Goal: Task Accomplishment & Management: Manage account settings

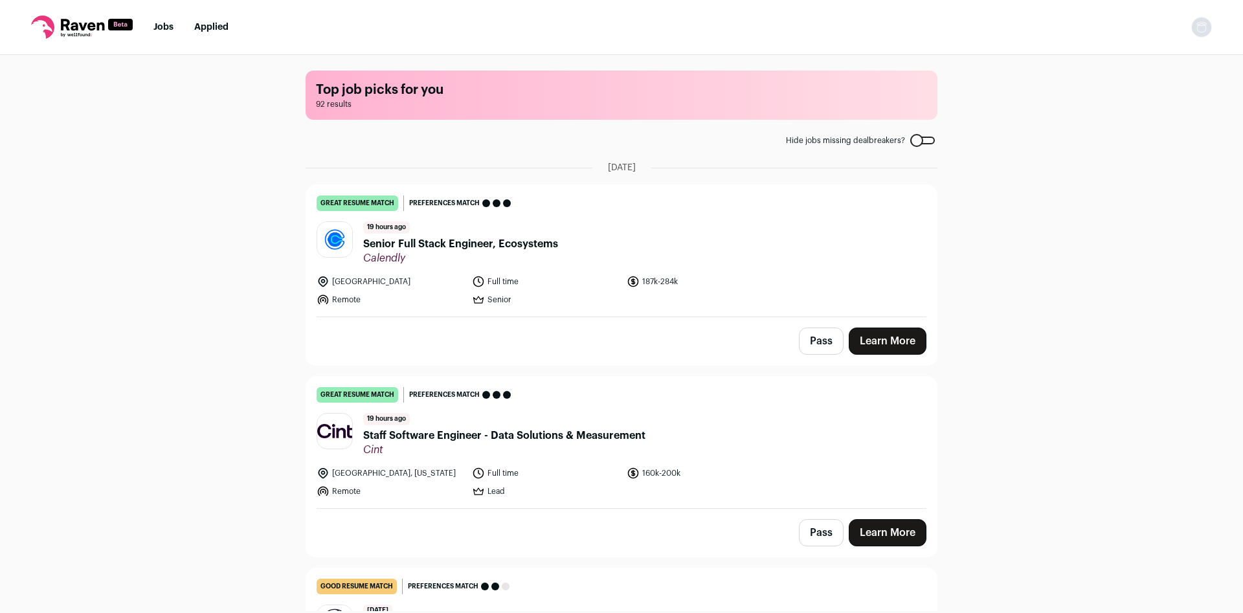
click at [1203, 32] on img "Open dropdown" at bounding box center [1202, 27] width 21 height 21
click at [1116, 65] on link "Settings" at bounding box center [1139, 60] width 143 height 31
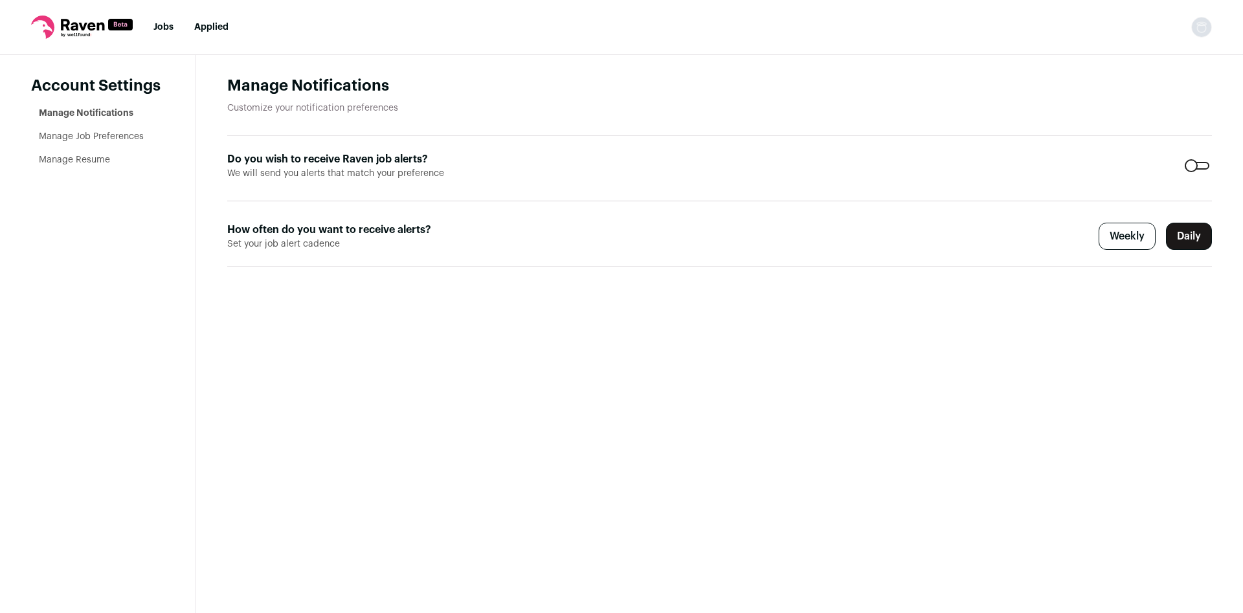
click at [91, 161] on link "Manage Resume" at bounding box center [74, 159] width 71 height 9
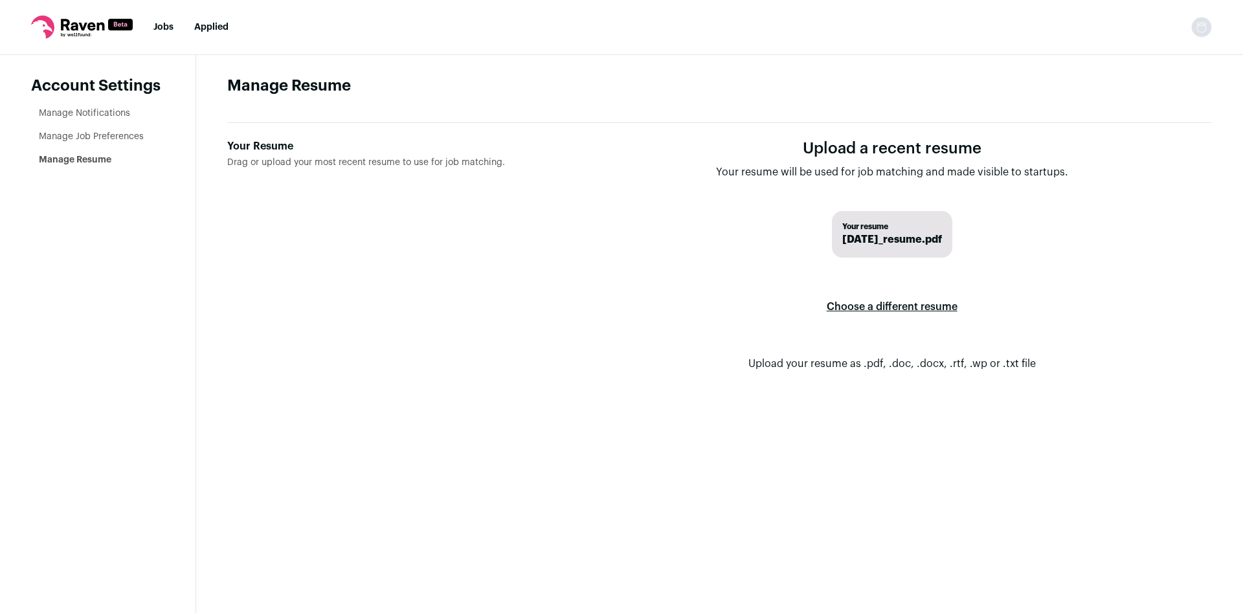
click at [862, 308] on label "Choose a different resume" at bounding box center [892, 307] width 131 height 36
click at [0, 0] on input "Your Resume Drag or upload your most recent resume to use for job matching." at bounding box center [0, 0] width 0 height 0
click at [88, 137] on link "Manage Job Preferences" at bounding box center [91, 136] width 105 height 9
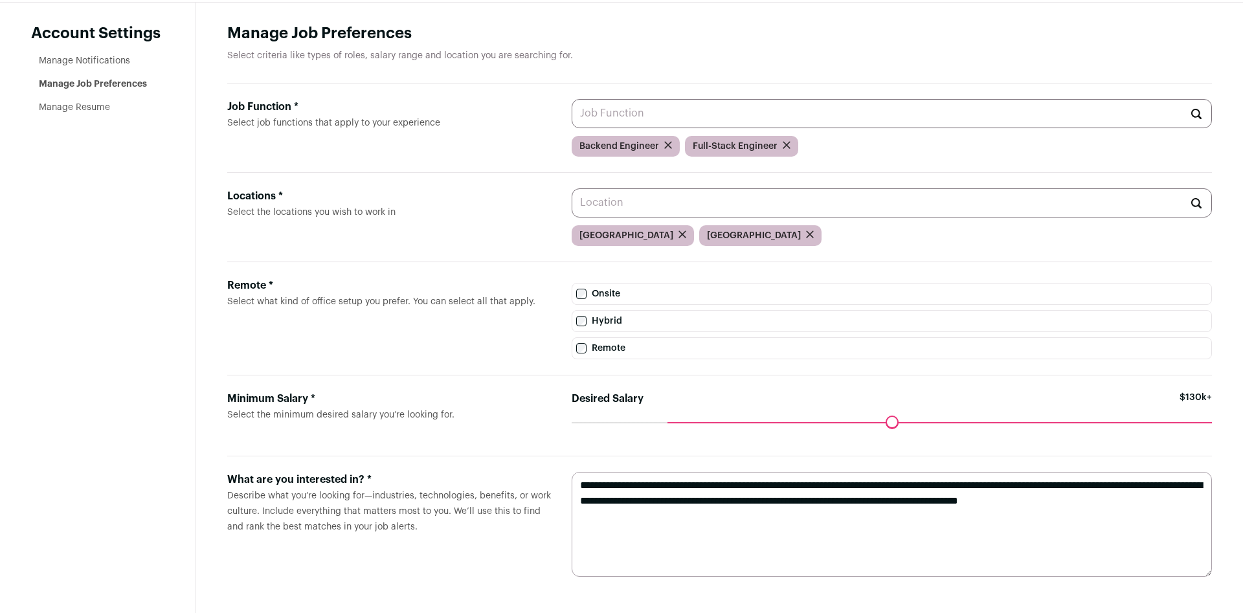
scroll to position [59, 0]
drag, startPoint x: 649, startPoint y: 503, endPoint x: 673, endPoint y: 514, distance: 27.2
click at [673, 514] on textarea "**********" at bounding box center [892, 524] width 640 height 105
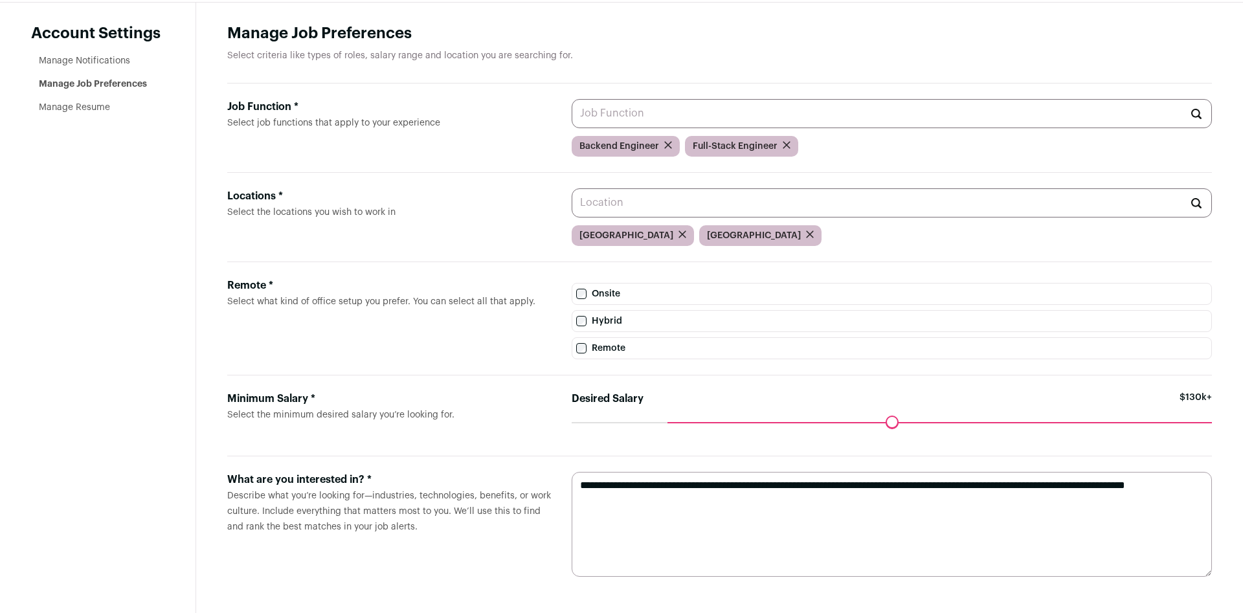
click at [910, 488] on textarea "**********" at bounding box center [892, 524] width 640 height 105
paste textarea "**********"
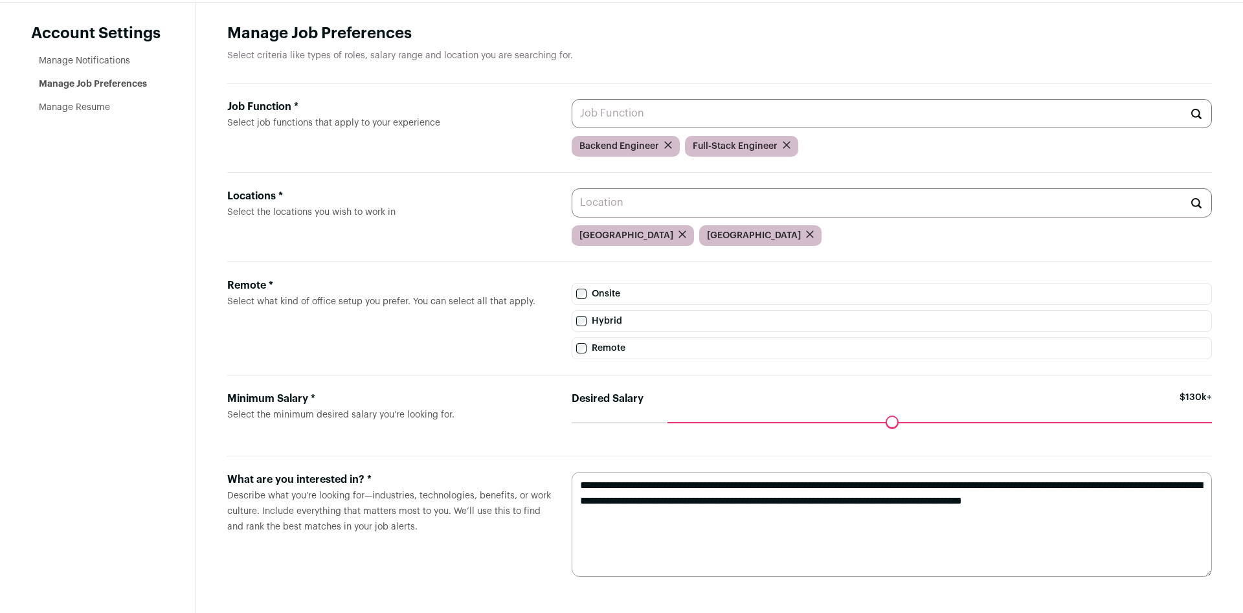
type textarea "**********"
click at [522, 431] on label "Minimum Salary * Select the minimum desired salary you’re looking for." at bounding box center [389, 415] width 324 height 49
click at [572, 218] on input "Locations * Select the locations you wish to work in" at bounding box center [892, 202] width 640 height 29
click at [1181, 425] on div "Maximum desired salary ******" at bounding box center [892, 431] width 640 height 18
click at [1052, 390] on form "Minimum Salary * Select the minimum desired salary you’re looking for. Desired …" at bounding box center [719, 416] width 985 height 81
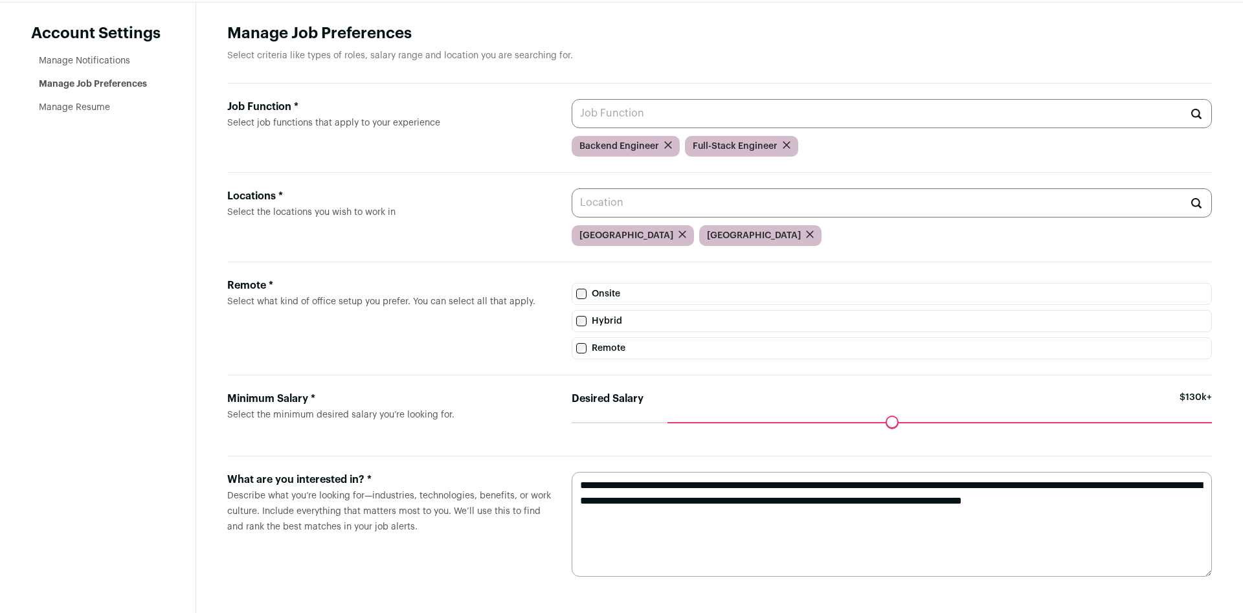
drag, startPoint x: 673, startPoint y: 422, endPoint x: 679, endPoint y: 425, distance: 7.2
click at [679, 422] on input "Desired Salary" at bounding box center [892, 422] width 640 height 0
click at [482, 339] on label "Remote * Select what kind of office setup you prefer. You can select all that a…" at bounding box center [389, 319] width 324 height 82
click at [572, 218] on input "Locations * Select the locations you wish to work in" at bounding box center [892, 202] width 640 height 29
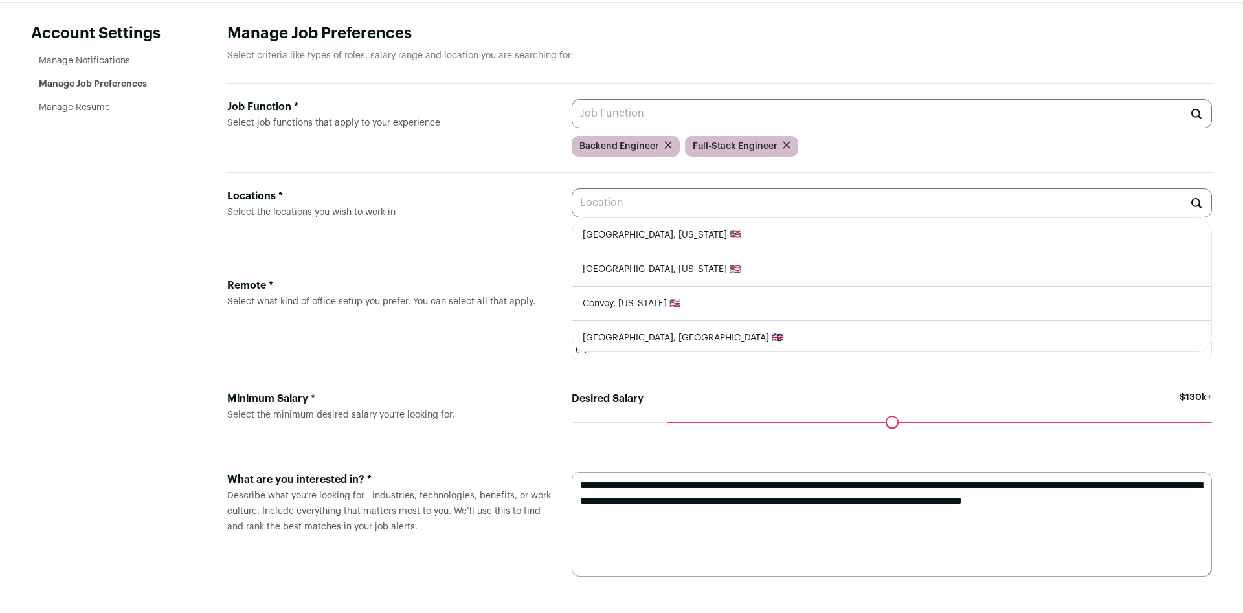
click at [528, 420] on label "Minimum Salary * Select the minimum desired salary you’re looking for." at bounding box center [389, 415] width 324 height 49
click at [572, 218] on input "Locations * Select the locations you wish to work in" at bounding box center [892, 202] width 640 height 29
click at [177, 315] on aside "Account Settings Manage Notifications Manage Job Preferences Manage Resume" at bounding box center [98, 308] width 196 height 611
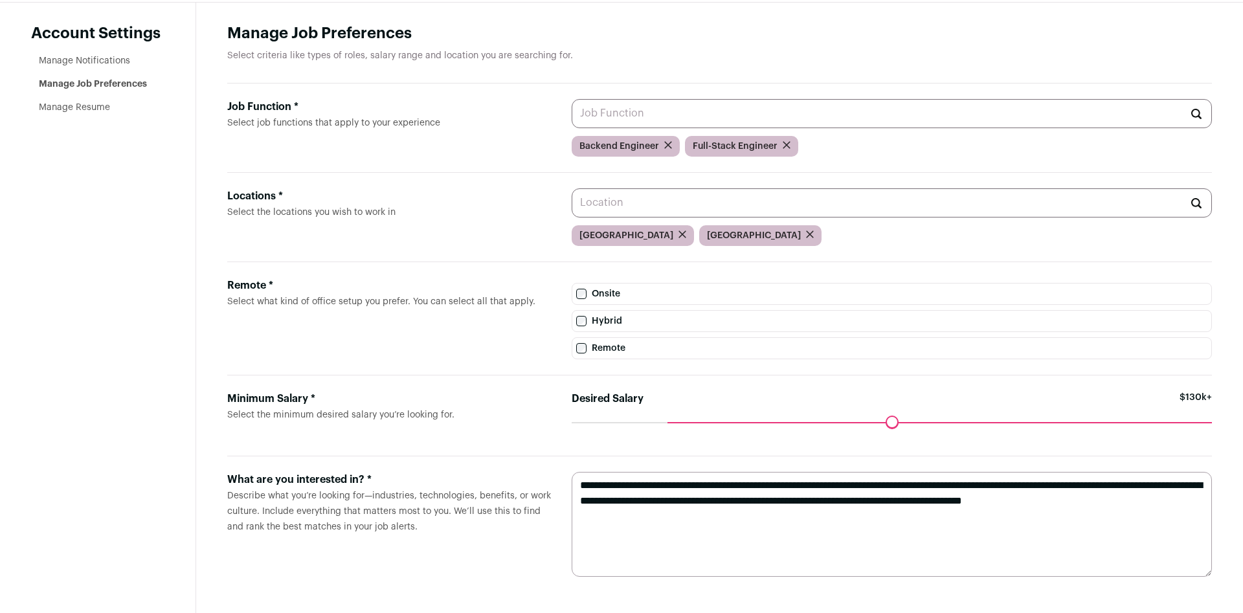
scroll to position [0, 0]
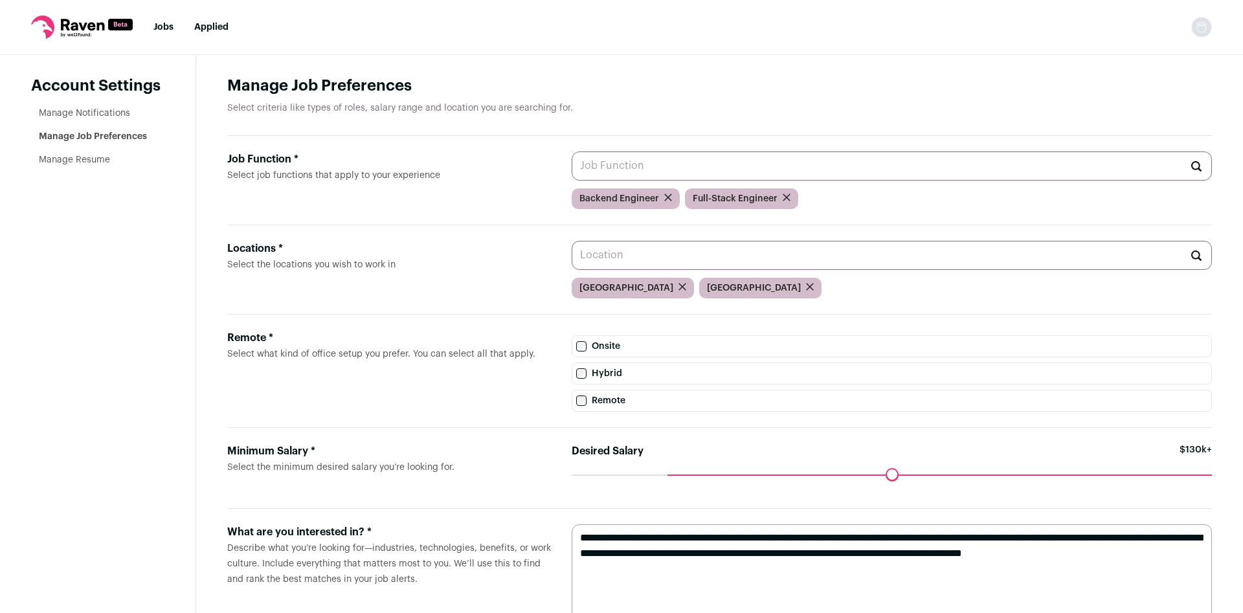
click at [168, 31] on link "Jobs" at bounding box center [163, 27] width 20 height 9
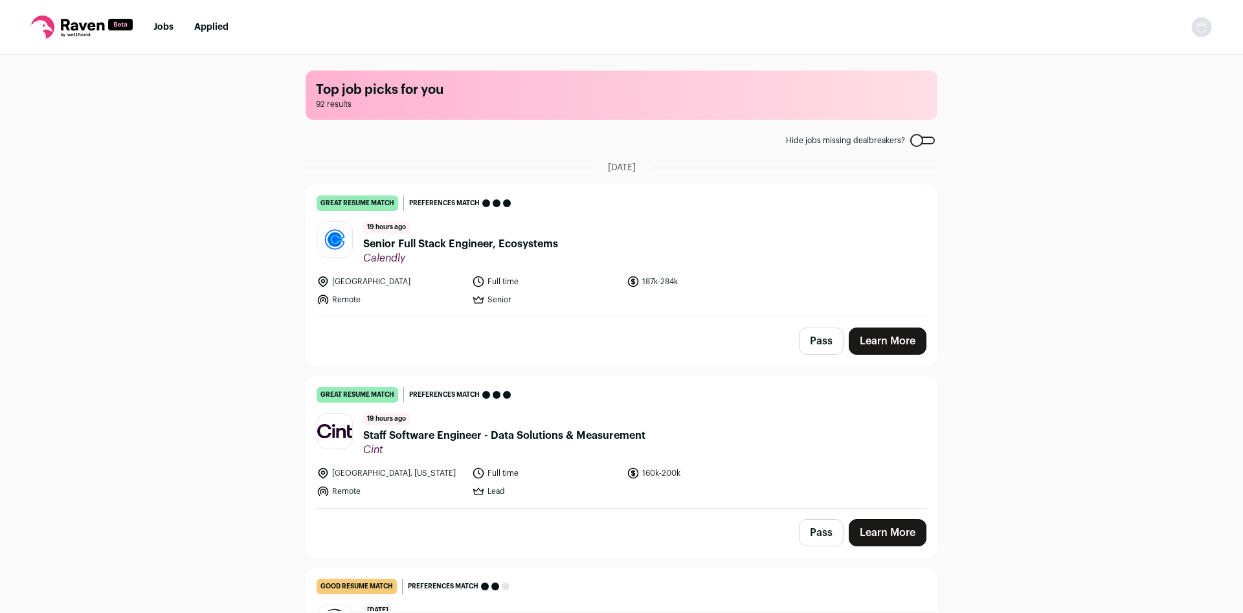
click at [526, 242] on span "Senior Full Stack Engineer, Ecosystems" at bounding box center [460, 244] width 195 height 16
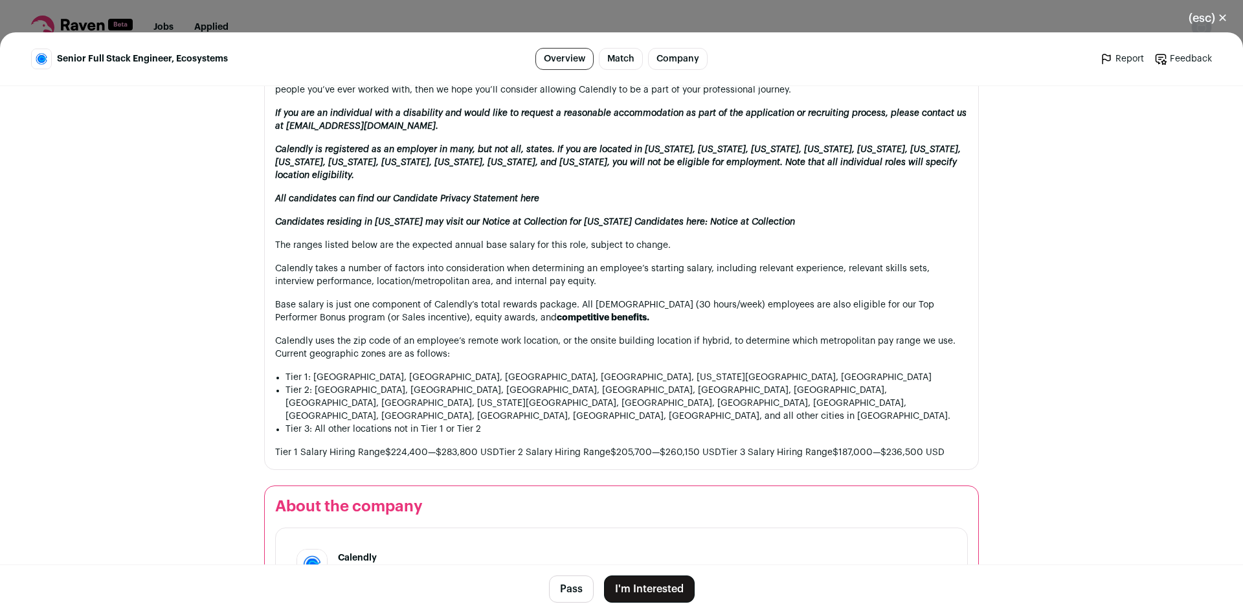
scroll to position [1394, 0]
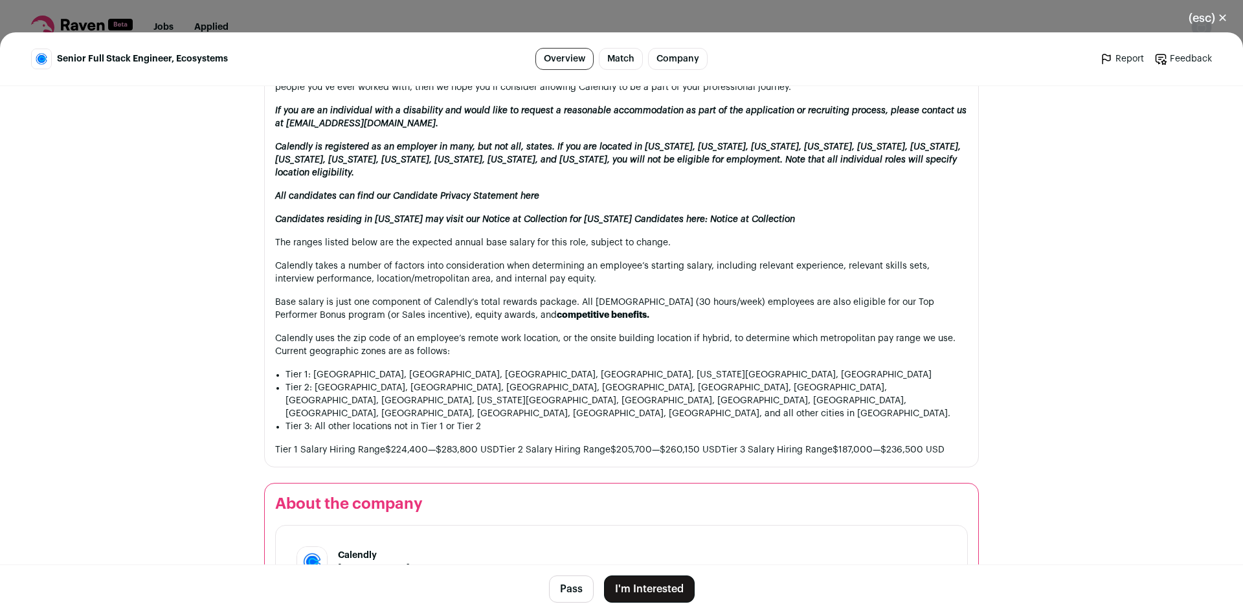
click at [650, 587] on button "I'm Interested" at bounding box center [649, 589] width 91 height 27
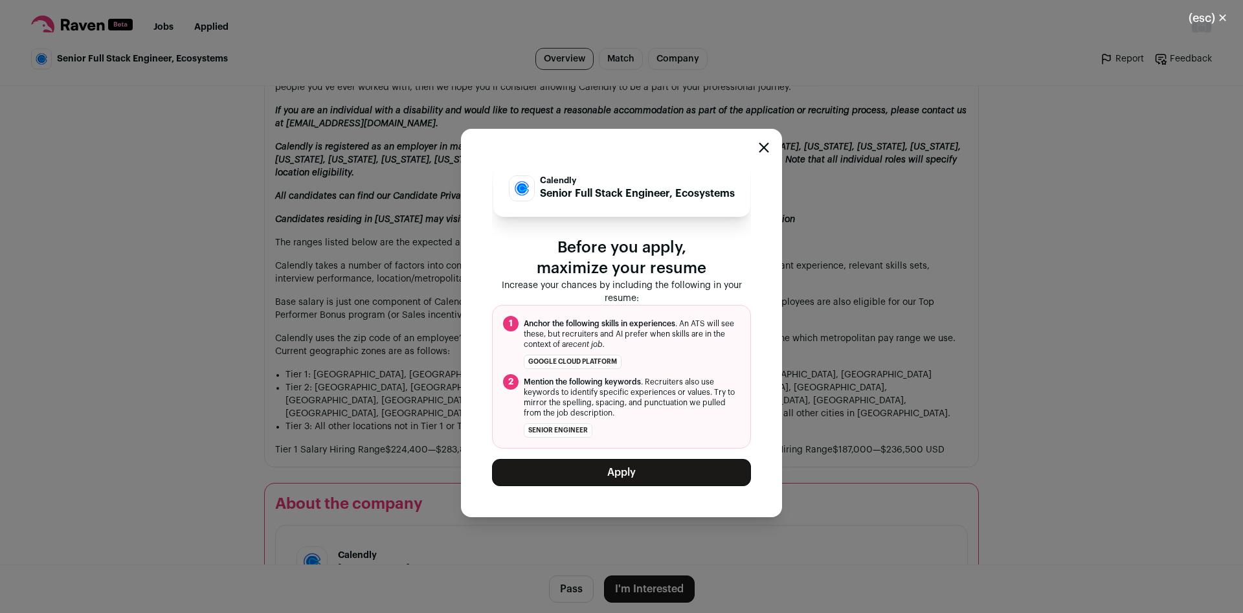
click at [622, 469] on button "Apply" at bounding box center [621, 472] width 259 height 27
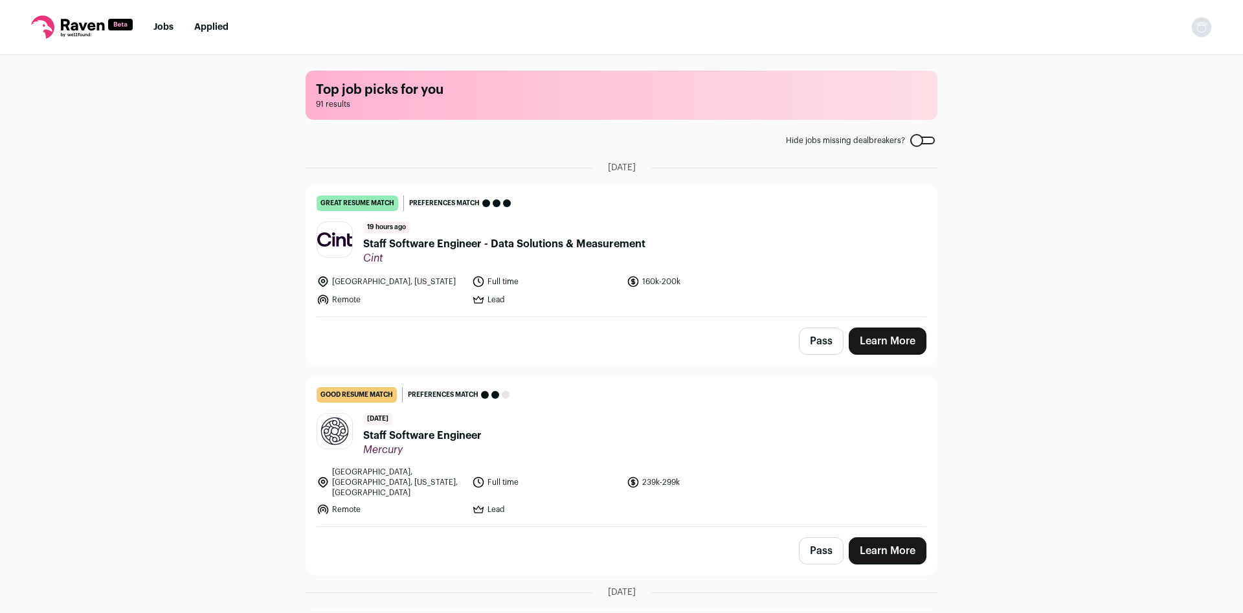
click at [476, 247] on span "Staff Software Engineer - Data Solutions & Measurement" at bounding box center [504, 244] width 282 height 16
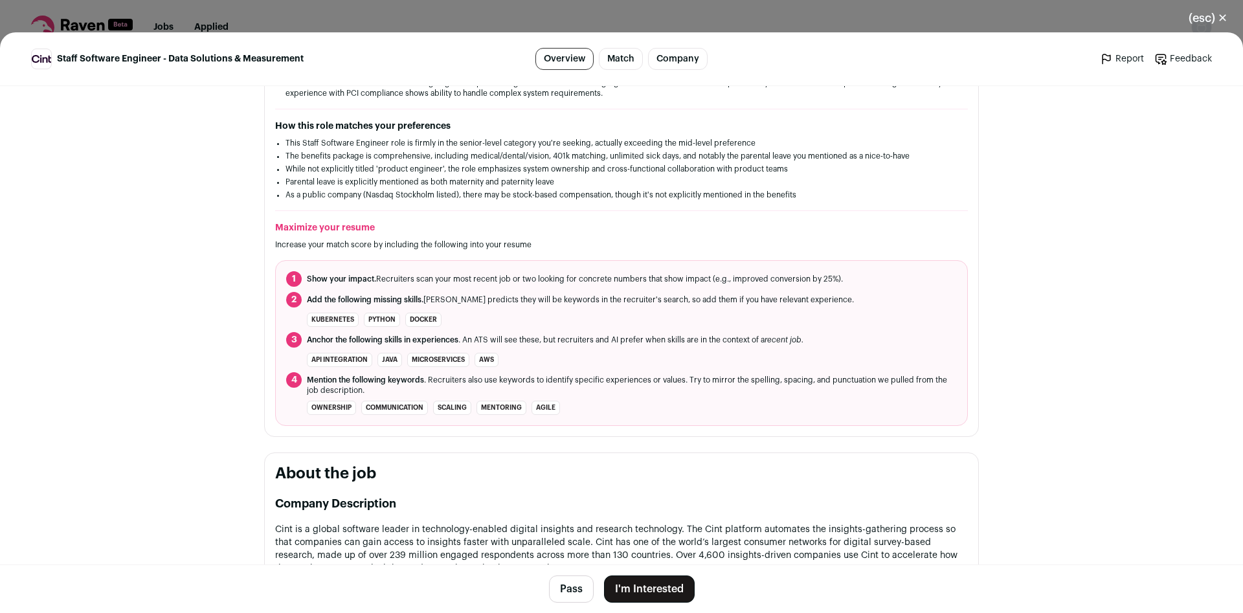
scroll to position [0, 0]
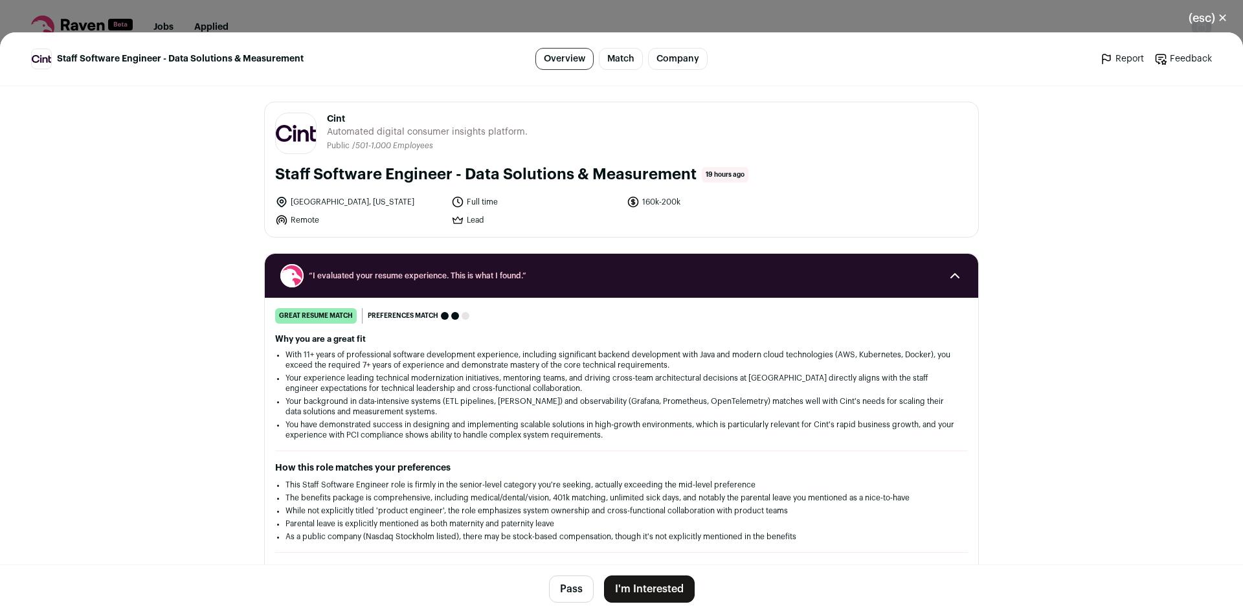
click at [640, 585] on button "I'm Interested" at bounding box center [649, 589] width 91 height 27
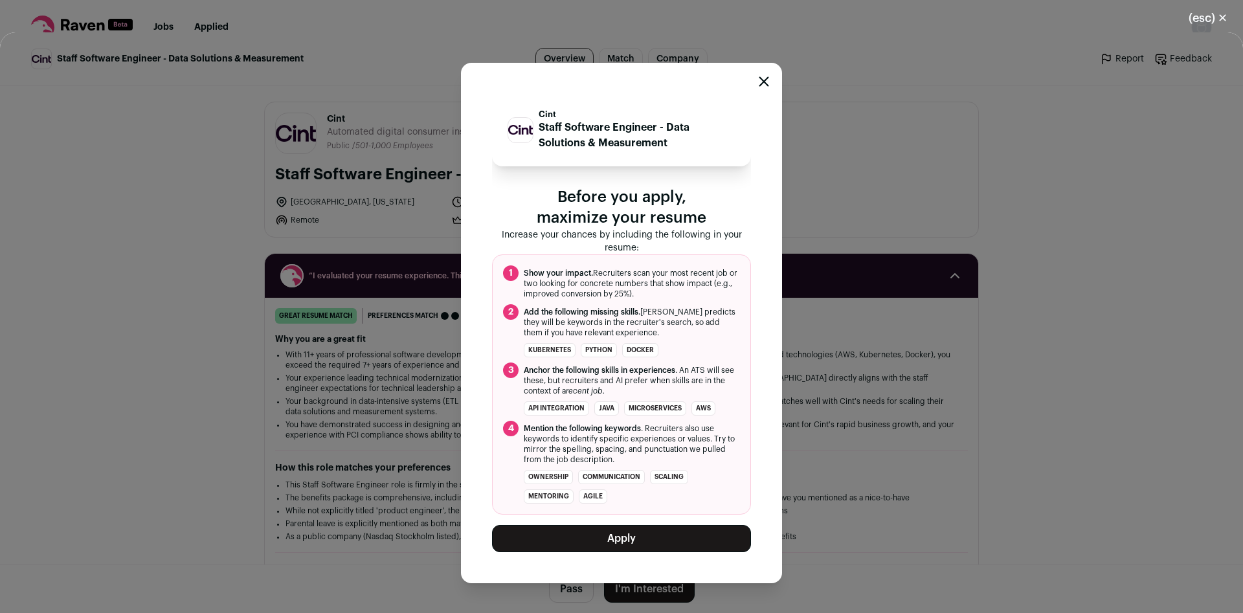
click at [800, 461] on div "Cint Staff Software Engineer - Data Solutions & Measurement Before you apply, m…" at bounding box center [621, 322] width 1243 height 581
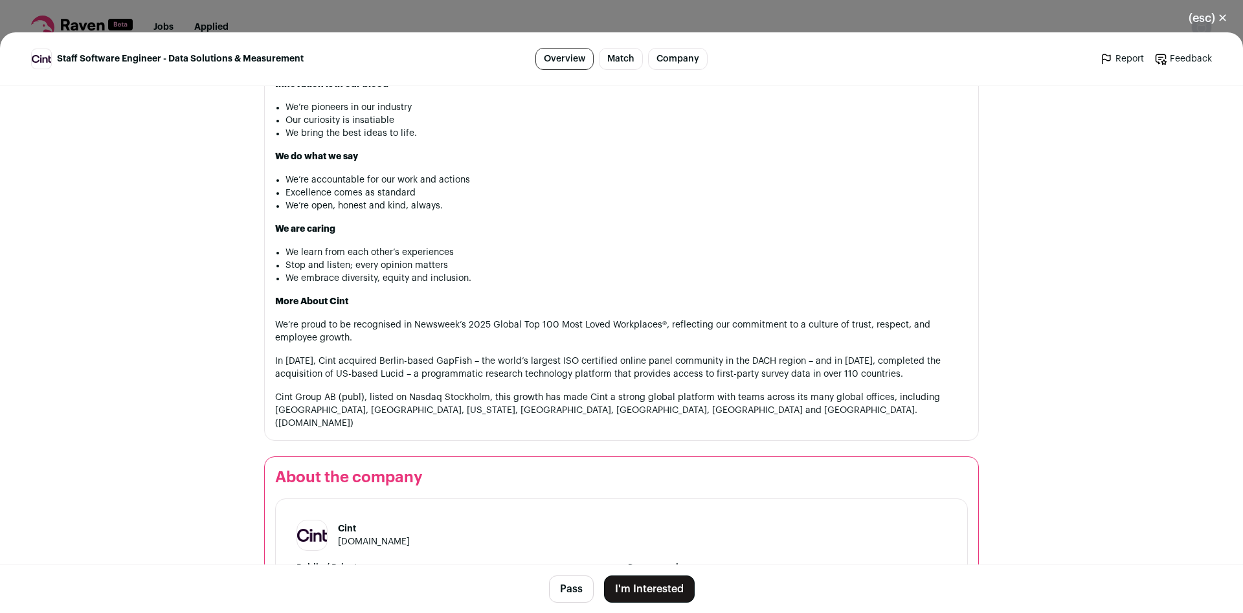
scroll to position [1111, 0]
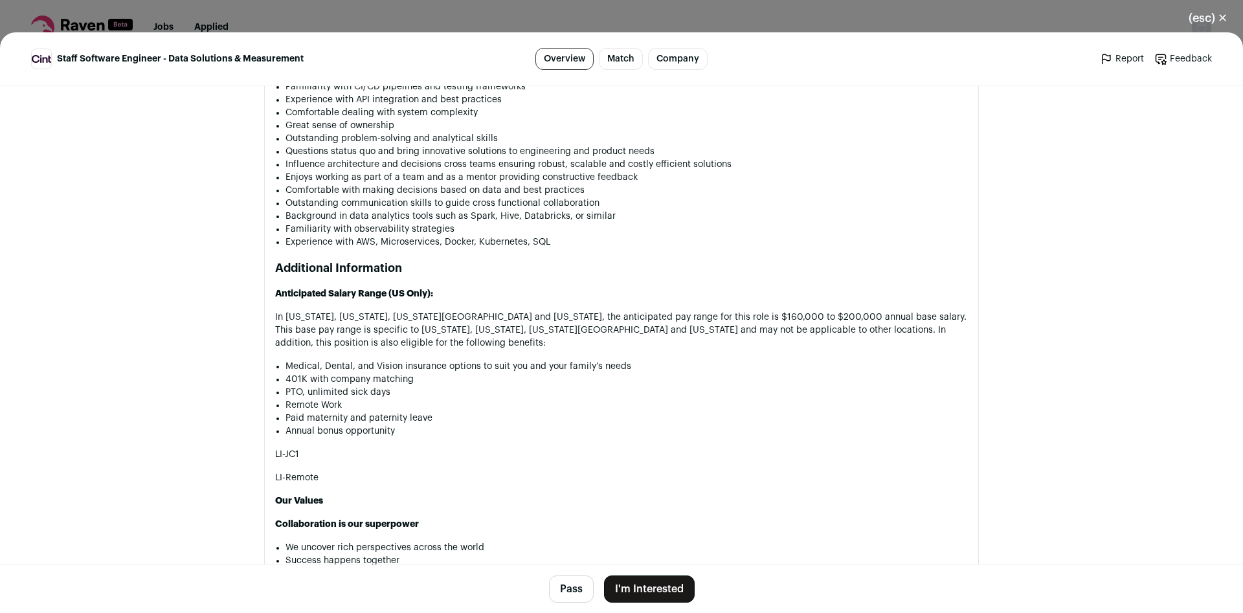
click at [661, 584] on button "I'm Interested" at bounding box center [649, 589] width 91 height 27
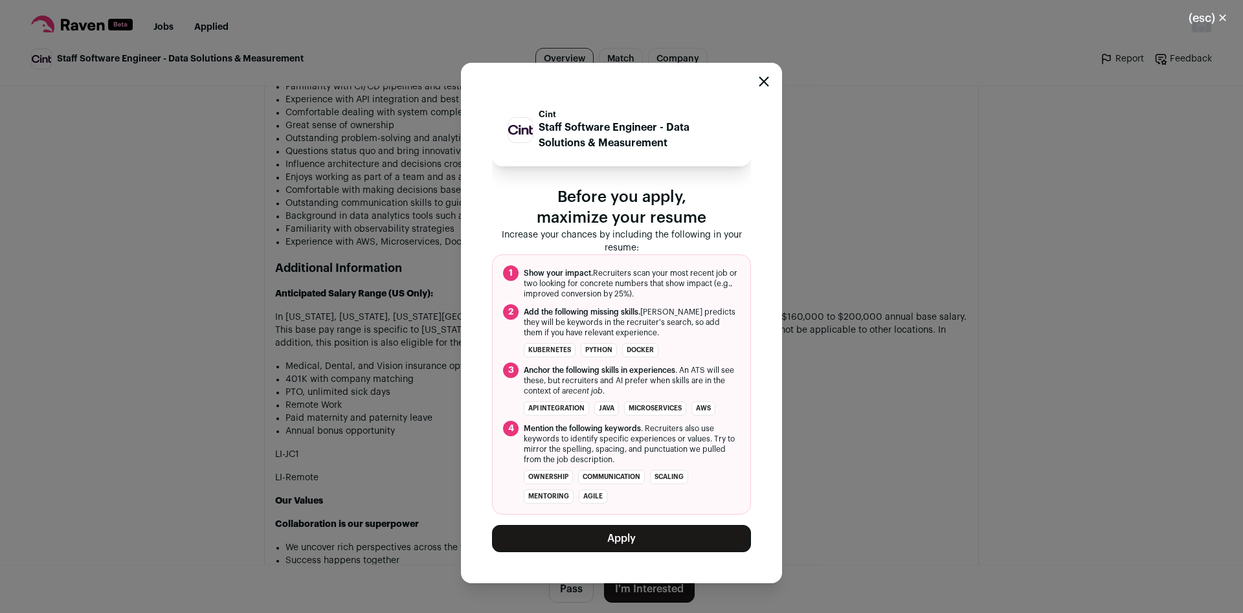
click at [658, 541] on button "Apply" at bounding box center [621, 538] width 259 height 27
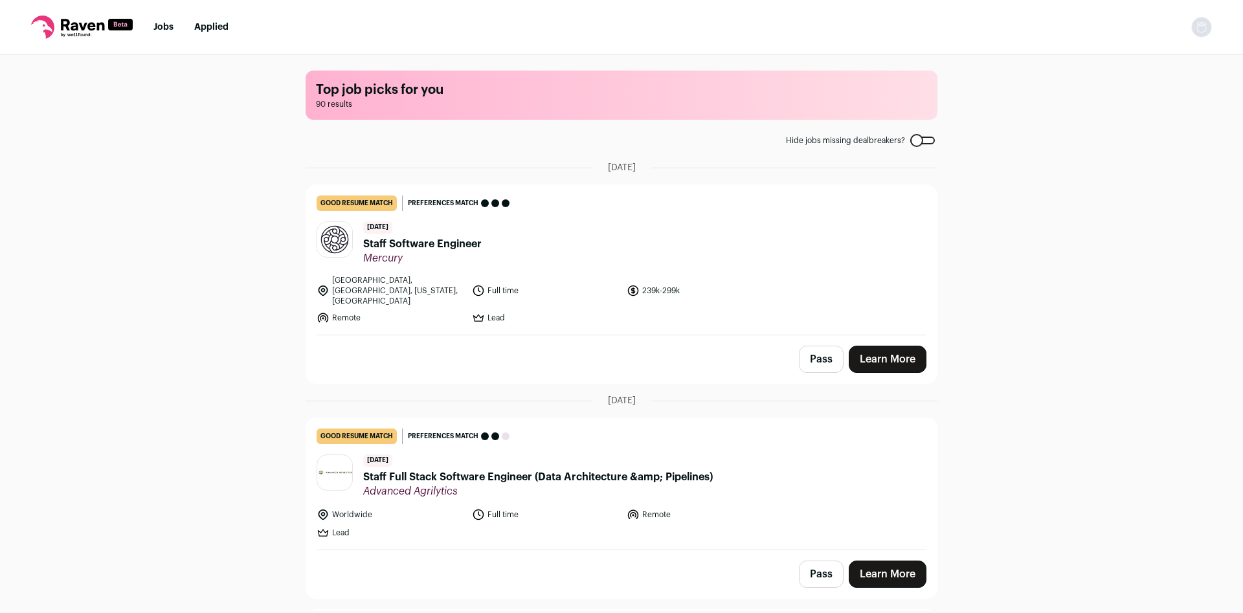
click at [459, 243] on span "Staff Software Engineer" at bounding box center [422, 244] width 119 height 16
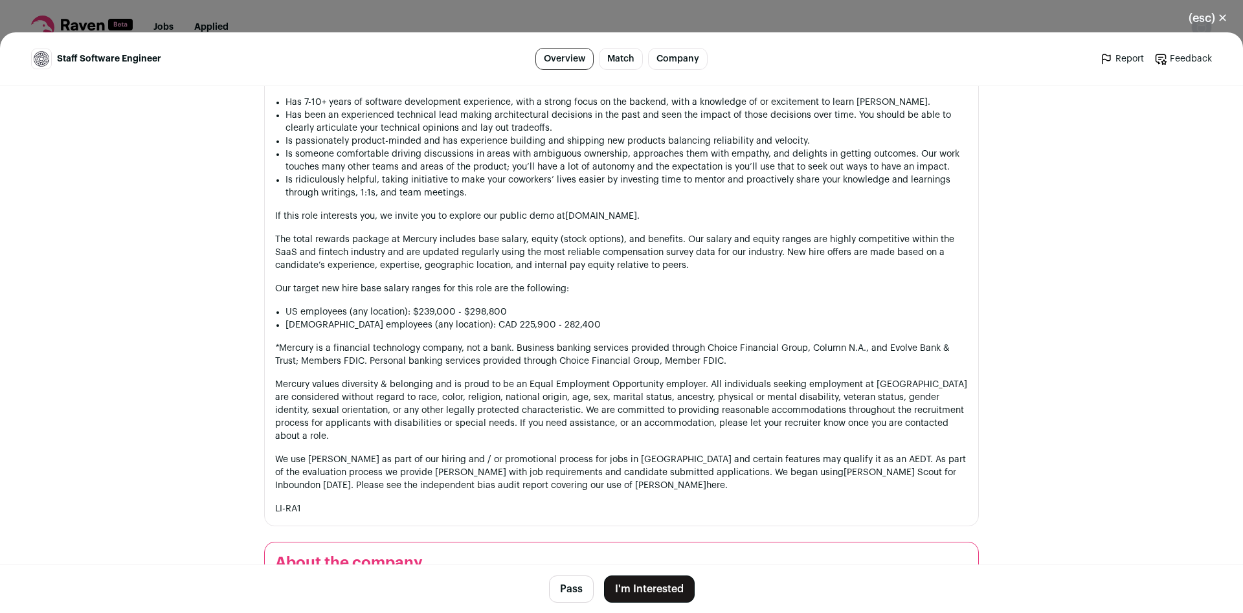
scroll to position [1267, 0]
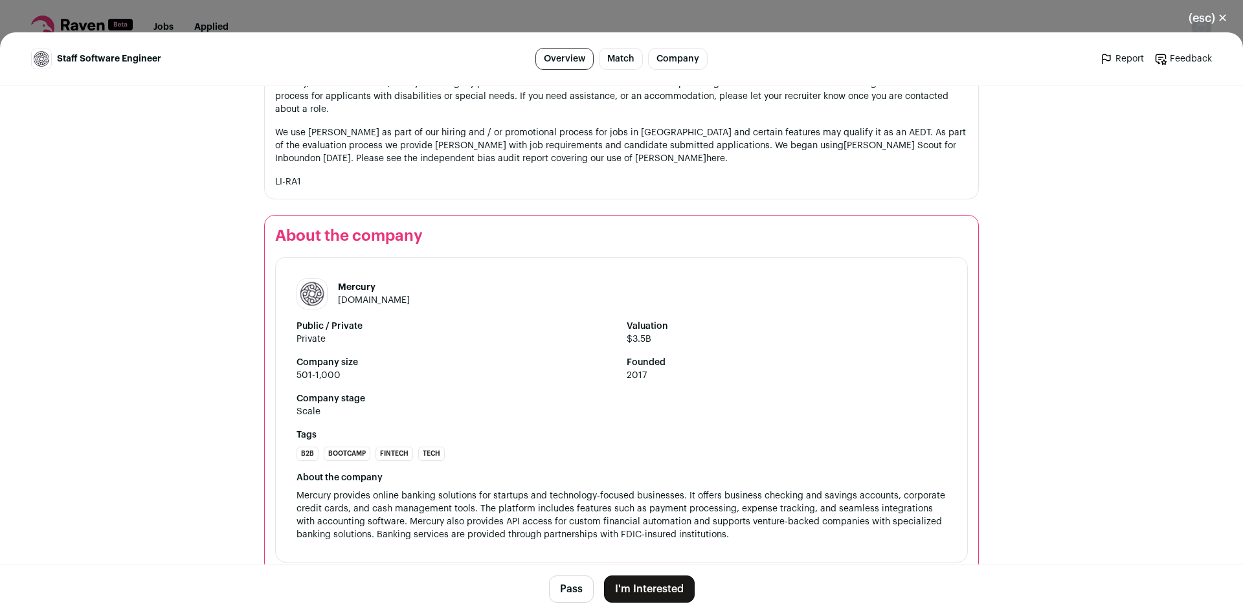
click at [673, 586] on button "I'm Interested" at bounding box center [649, 589] width 91 height 27
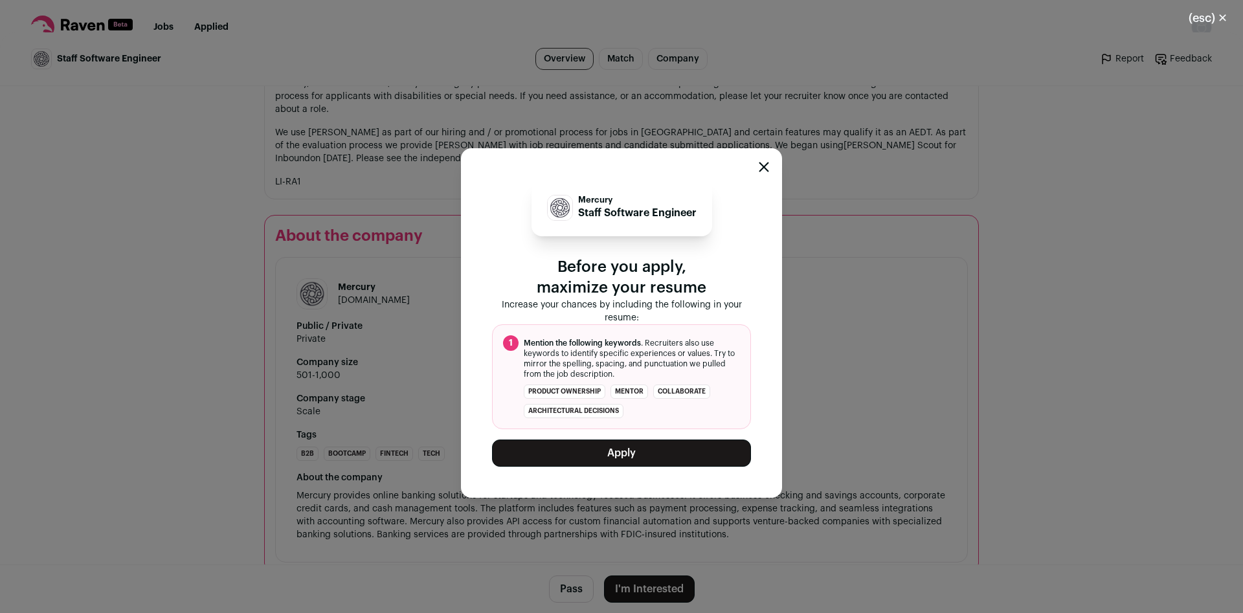
click at [625, 455] on button "Apply" at bounding box center [621, 453] width 259 height 27
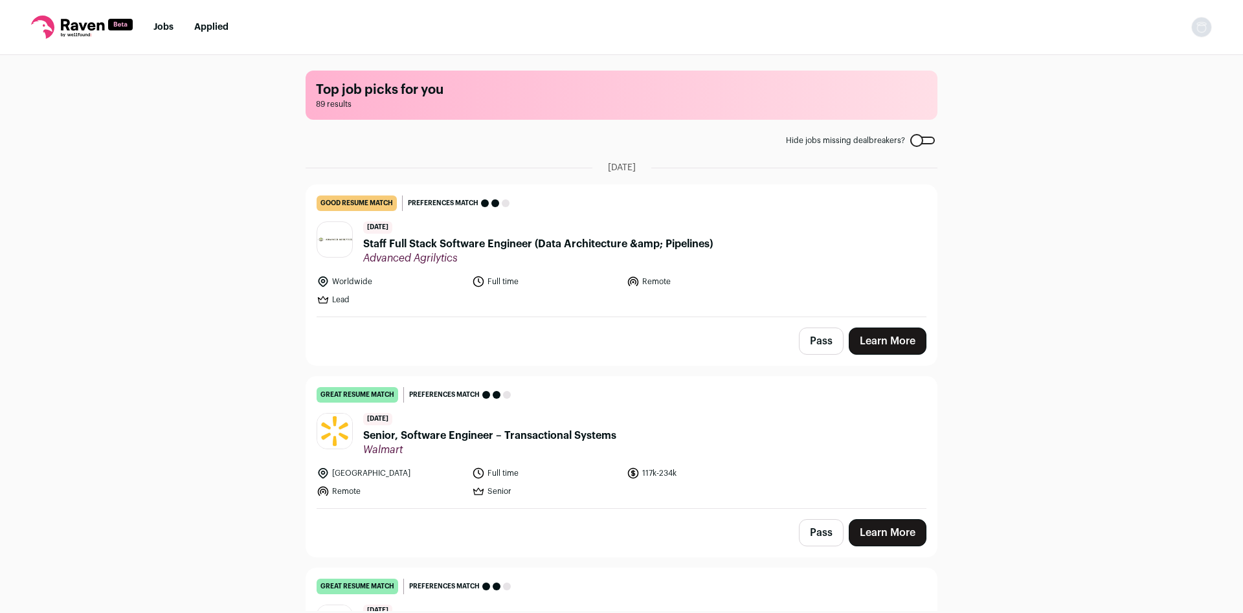
click at [502, 249] on span "Staff Full Stack Software Engineer (Data Architecture &amp; Pipelines)" at bounding box center [538, 244] width 350 height 16
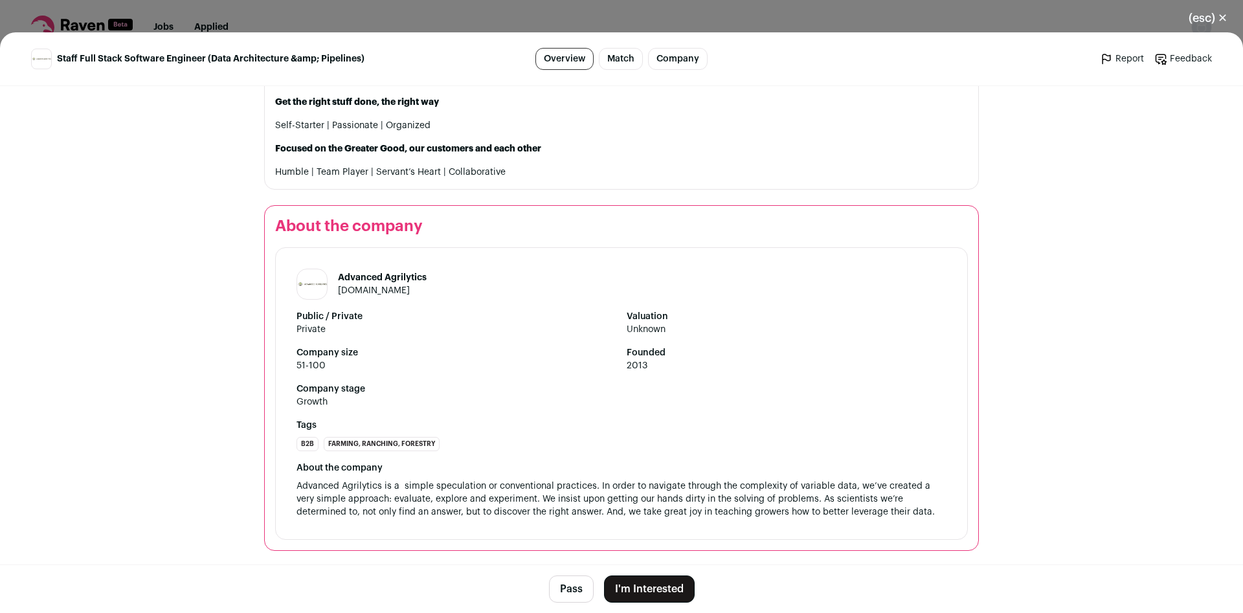
scroll to position [1386, 0]
click at [659, 597] on button "I'm Interested" at bounding box center [649, 589] width 91 height 27
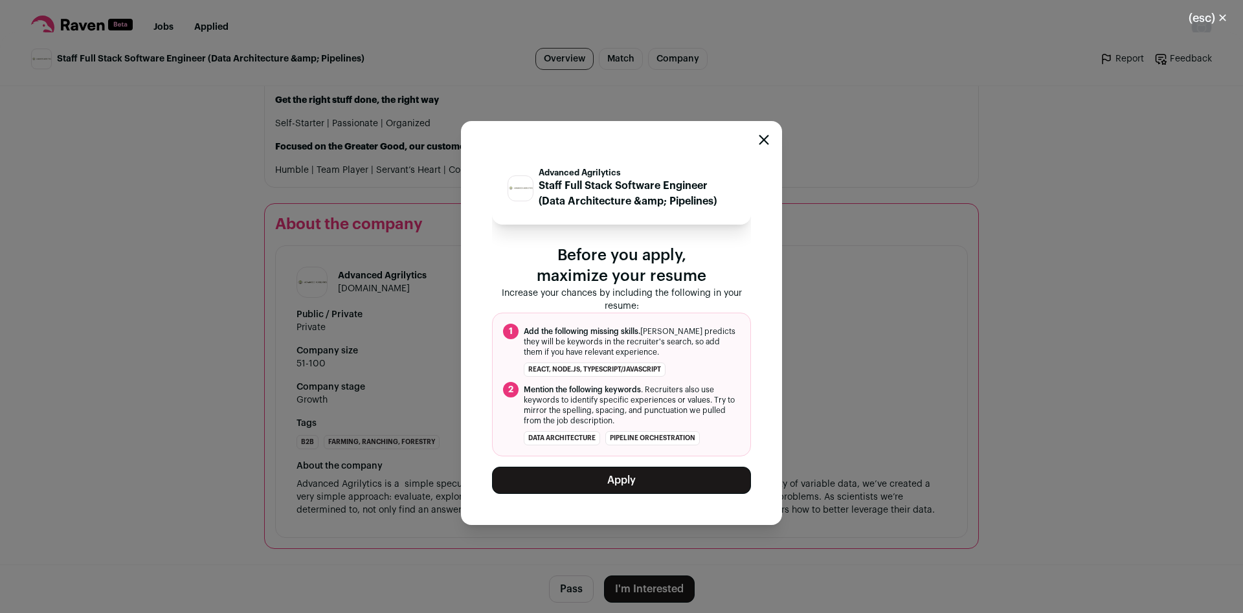
click at [651, 482] on button "Apply" at bounding box center [621, 480] width 259 height 27
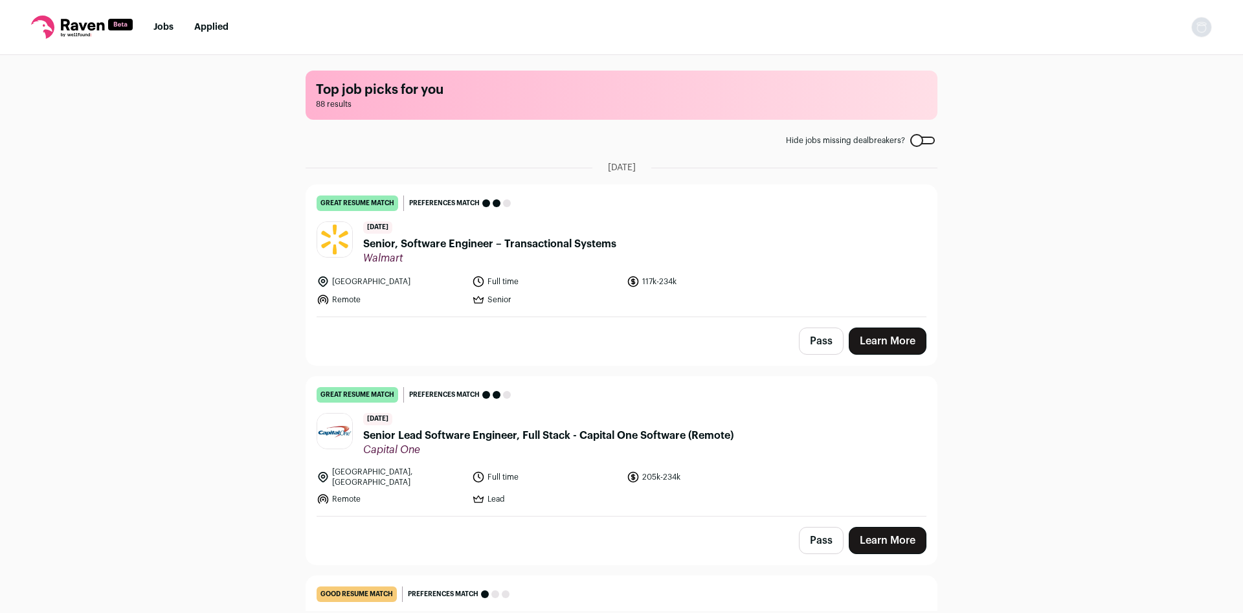
click at [557, 240] on span "Senior, Software Engineer – Transactional Systems" at bounding box center [489, 244] width 253 height 16
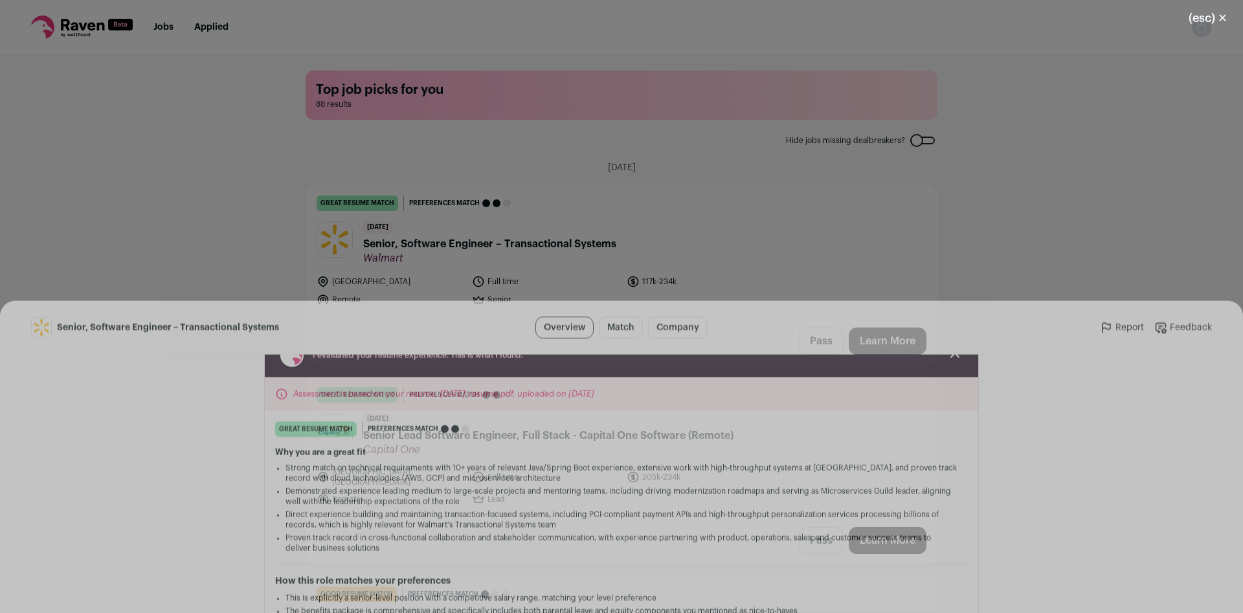
scroll to position [0, 0]
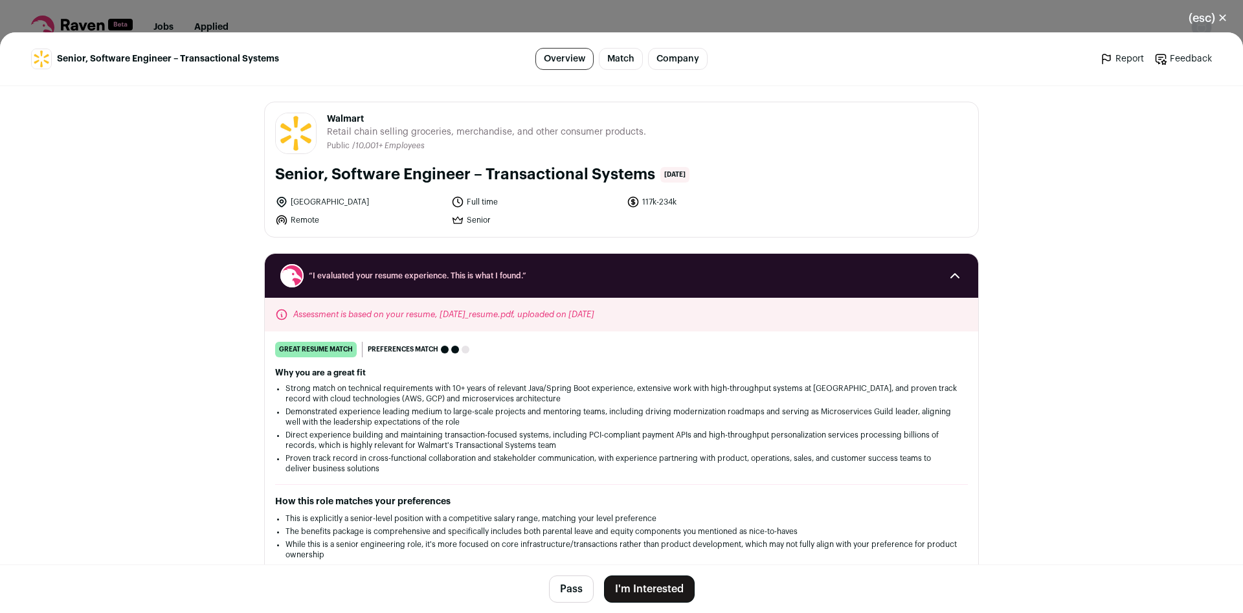
click at [1212, 23] on button "(esc) ✕" at bounding box center [1208, 18] width 70 height 28
